Goal: Information Seeking & Learning: Learn about a topic

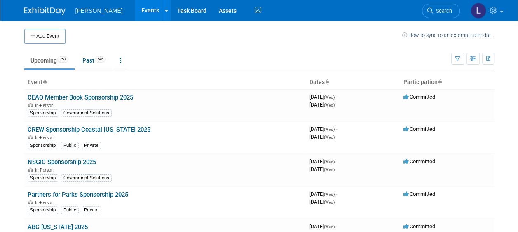
scroll to position [2608, 0]
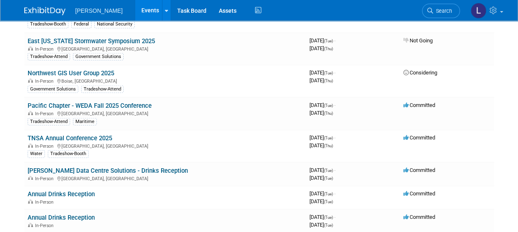
drag, startPoint x: 99, startPoint y: 113, endPoint x: 103, endPoint y: 119, distance: 7.4
click at [99, 135] on link "TNSA Annual Conference 2025" at bounding box center [70, 138] width 84 height 7
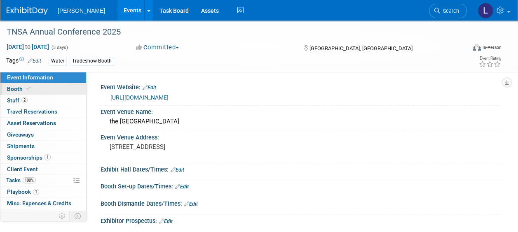
click at [33, 89] on link "Booth" at bounding box center [43, 89] width 86 height 11
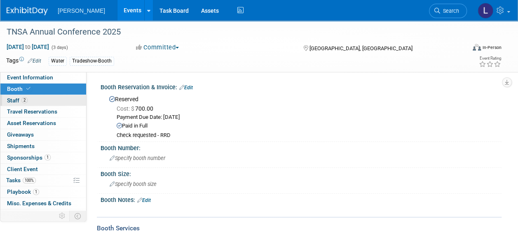
click at [52, 99] on link "2 Staff 2" at bounding box center [43, 100] width 86 height 11
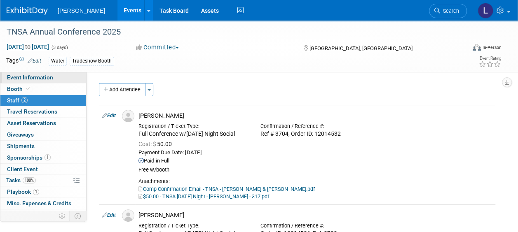
click at [54, 77] on link "Event Information" at bounding box center [43, 77] width 86 height 11
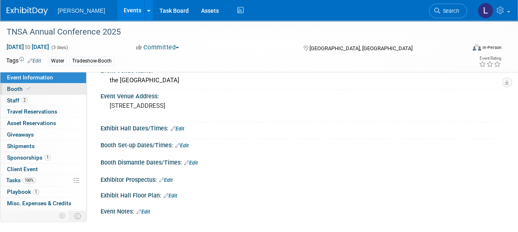
click at [48, 94] on link "Booth" at bounding box center [43, 89] width 86 height 11
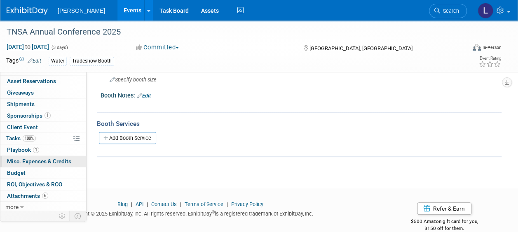
scroll to position [118, 0]
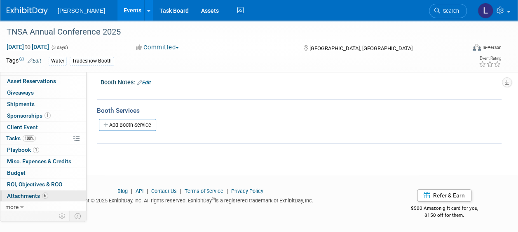
click at [29, 193] on span "Attachments 6" at bounding box center [27, 196] width 41 height 7
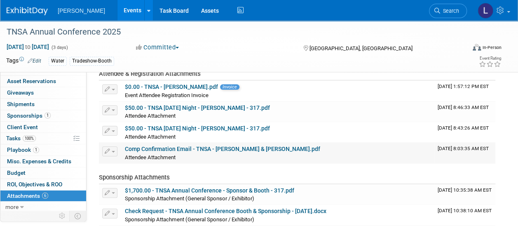
scroll to position [124, 0]
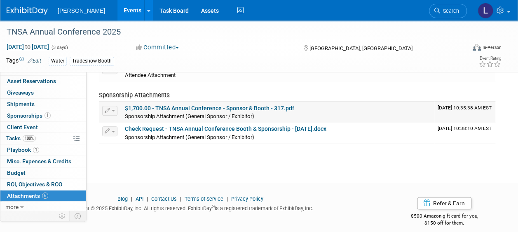
click at [264, 107] on link "$1,700.00 - TNSA Annual Conference - Sponsor & Booth - 317.pdf" at bounding box center [209, 108] width 169 height 7
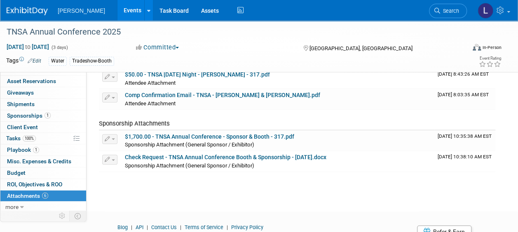
scroll to position [82, 0]
